Goal: Task Accomplishment & Management: Manage account settings

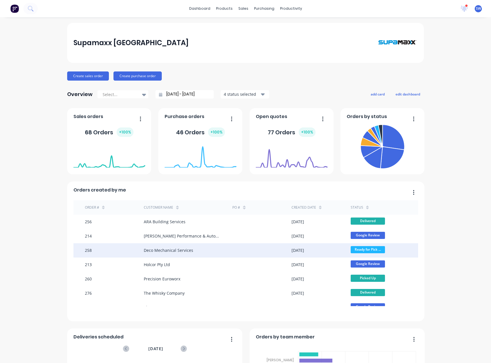
scroll to position [9, 0]
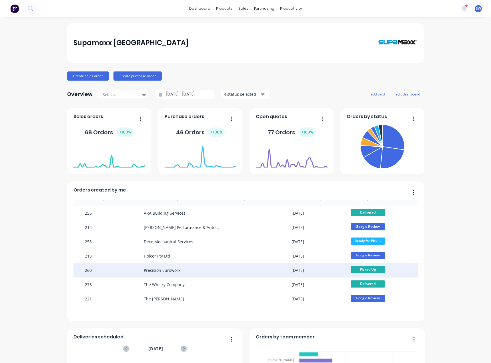
click at [260, 269] on div at bounding box center [261, 270] width 59 height 14
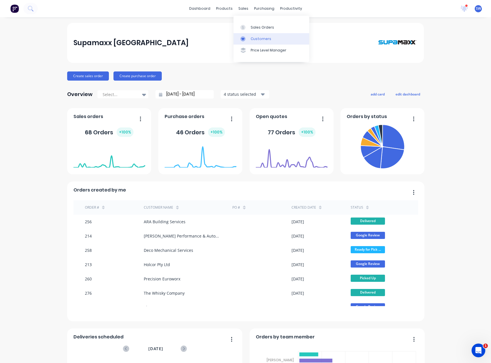
click at [249, 42] on link "Customers" at bounding box center [271, 38] width 76 height 11
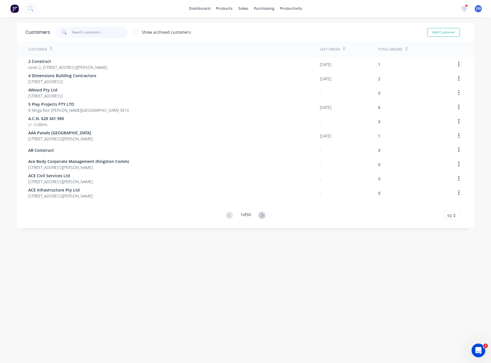
click at [90, 33] on input "text" at bounding box center [100, 32] width 56 height 11
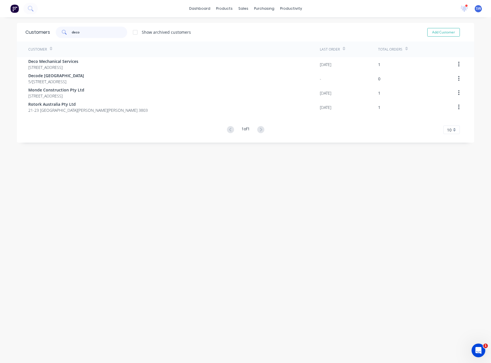
type input "deco"
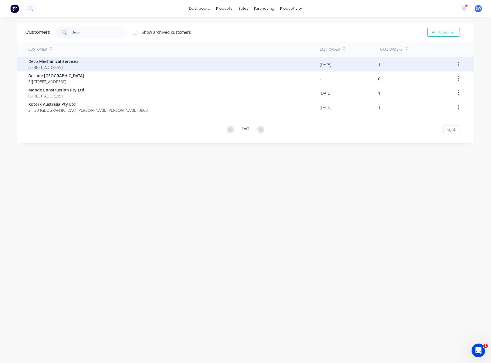
click at [178, 64] on div "Deco Mechanical Services [STREET_ADDRESS]" at bounding box center [173, 64] width 291 height 14
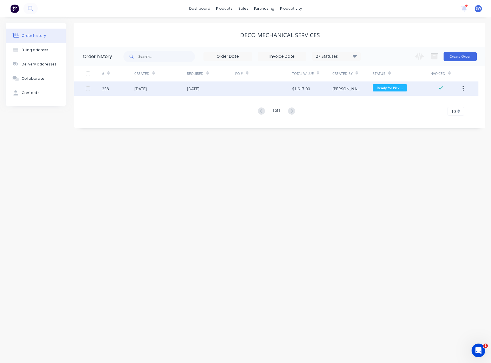
click at [395, 90] on span "Ready for Pick ..." at bounding box center [389, 87] width 34 height 7
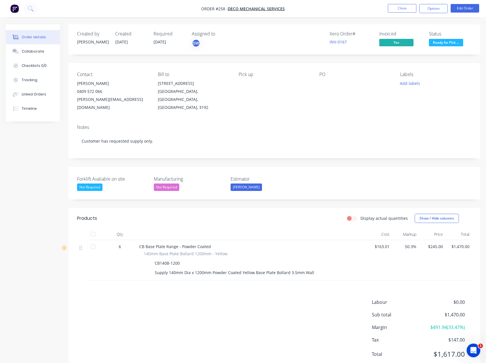
click at [448, 43] on span "Ready for Pick ..." at bounding box center [446, 42] width 34 height 7
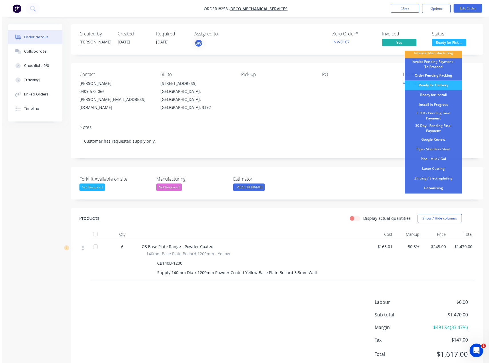
scroll to position [70, 0]
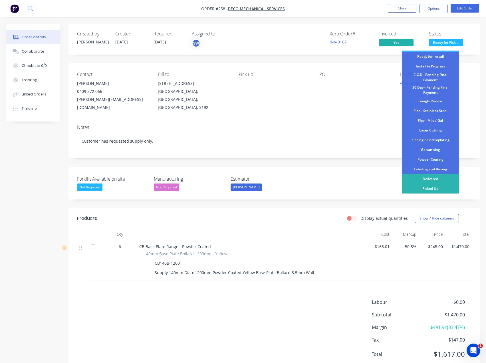
click at [439, 187] on div "Picked Up" at bounding box center [430, 189] width 57 height 10
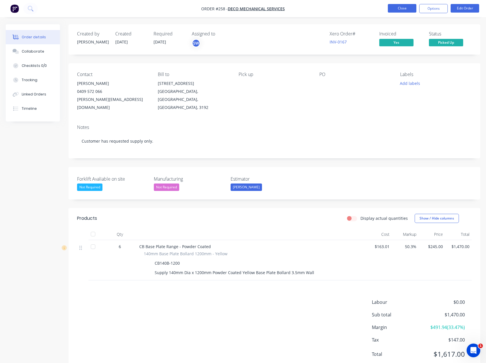
click at [412, 6] on button "Close" at bounding box center [402, 8] width 29 height 9
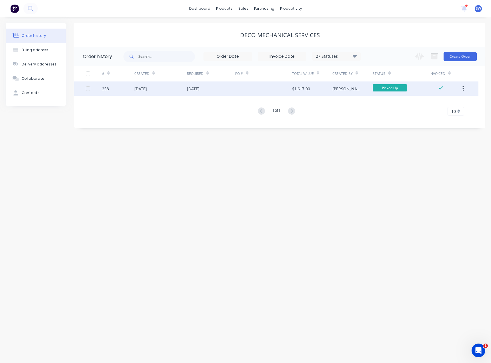
click at [184, 87] on div "[DATE]" at bounding box center [160, 88] width 53 height 14
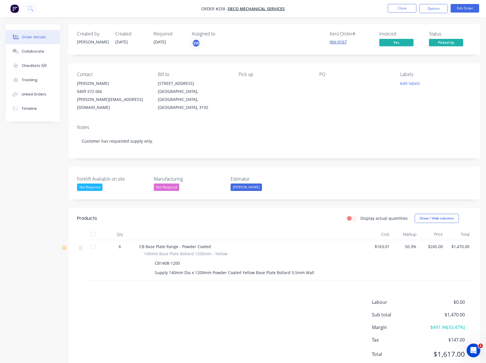
click at [341, 42] on link "INV-0167" at bounding box center [338, 41] width 17 height 5
click at [398, 7] on button "Close" at bounding box center [402, 8] width 29 height 9
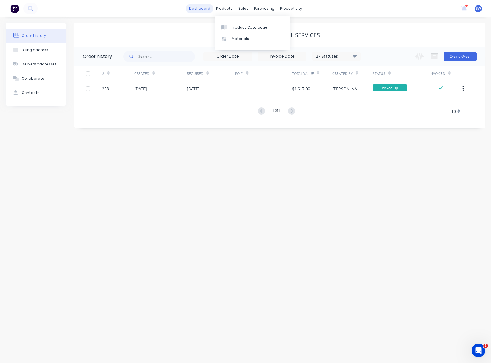
click at [210, 11] on link "dashboard" at bounding box center [199, 8] width 27 height 9
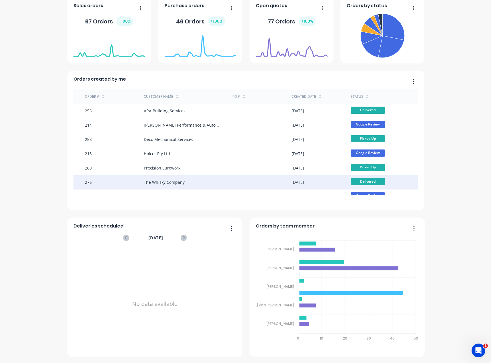
scroll to position [9, 0]
